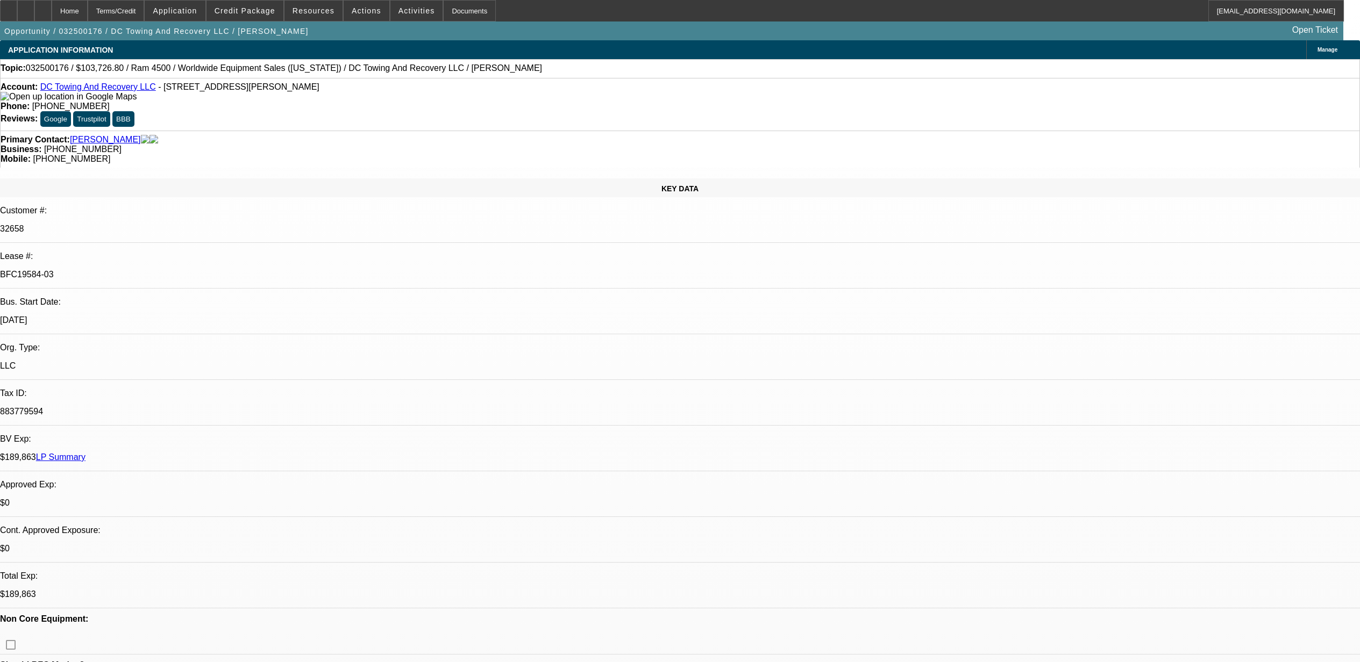
select select "0.1"
select select "2"
select select "0.1"
select select "4"
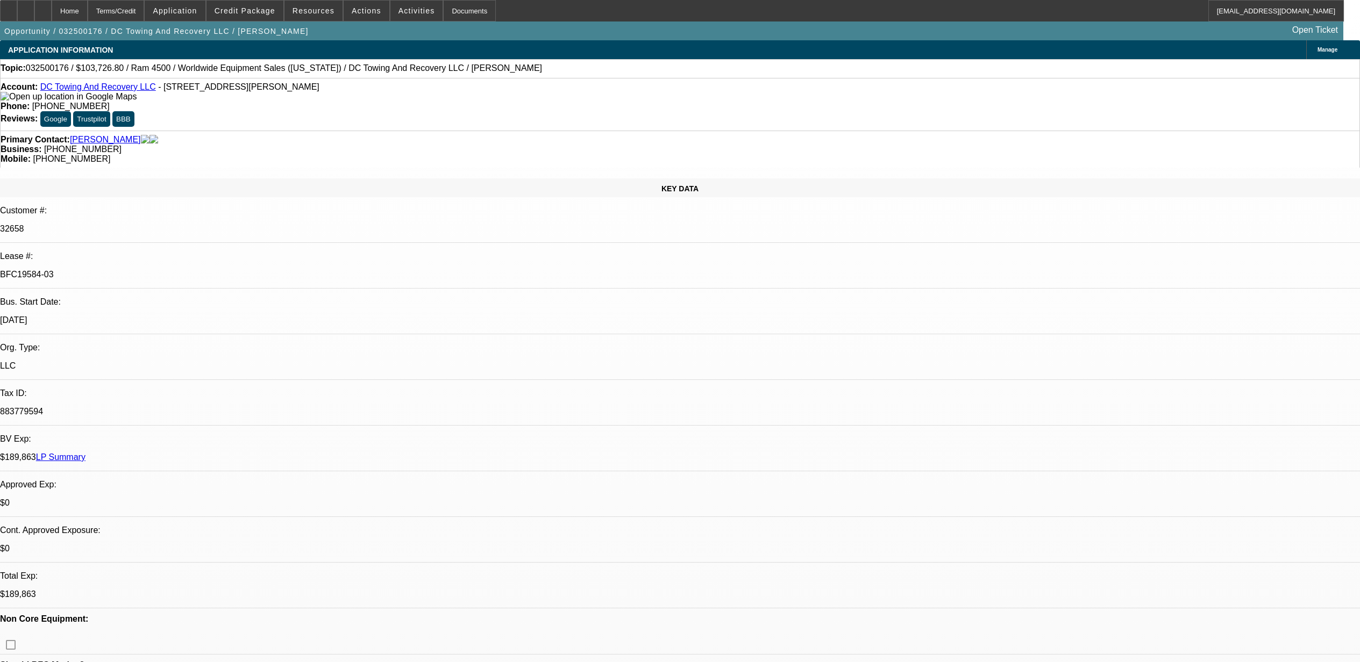
select select "0.15"
select select "2"
select select "0.1"
select select "4"
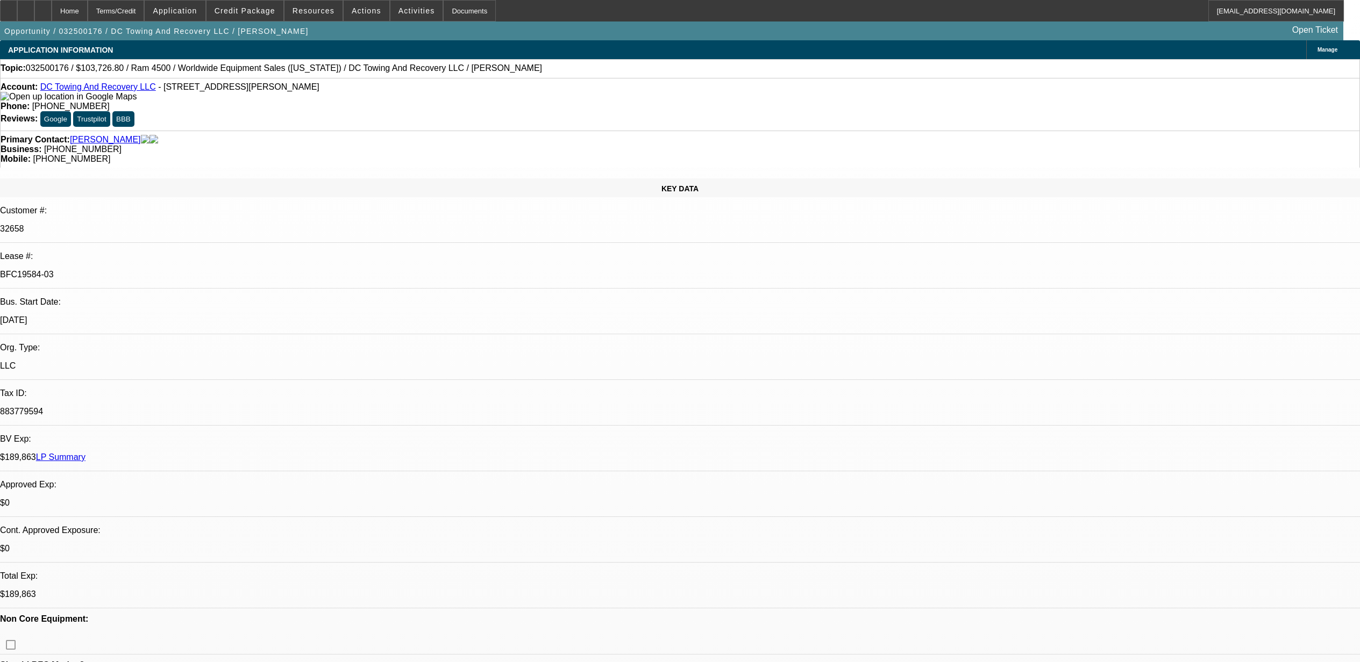
select select "0.15"
select select "2"
select select "0.1"
select select "4"
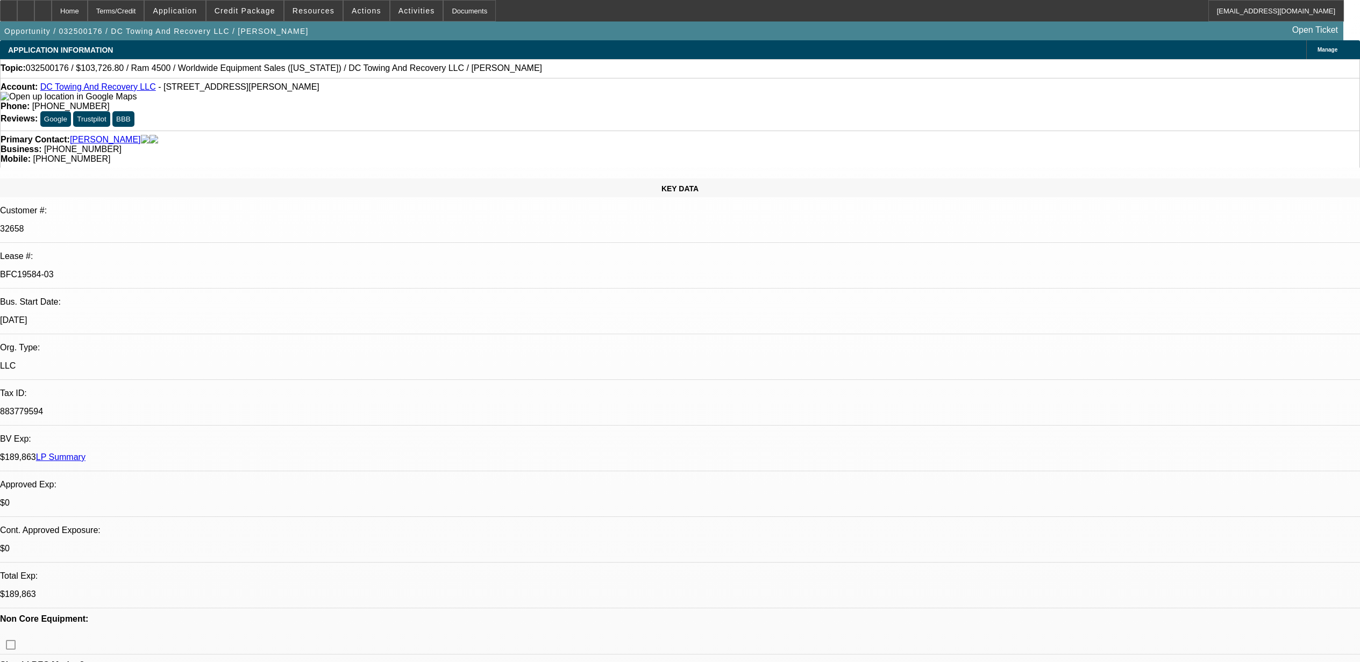
select select "0.1"
select select "2"
select select "0.1"
select select "4"
